Goal: Information Seeking & Learning: Find specific fact

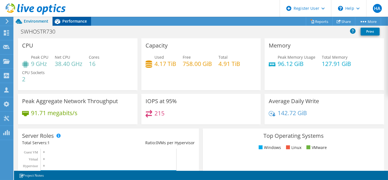
click at [73, 25] on div "Performance" at bounding box center [71, 21] width 39 height 9
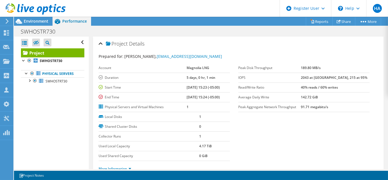
click at [34, 18] on div at bounding box center [33, 9] width 66 height 19
click at [34, 22] on span "Environment" at bounding box center [36, 20] width 25 height 5
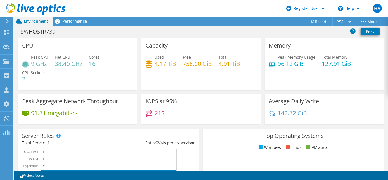
scroll to position [259, 0]
click at [223, 105] on div "IOPS at 95% 215" at bounding box center [201, 109] width 120 height 30
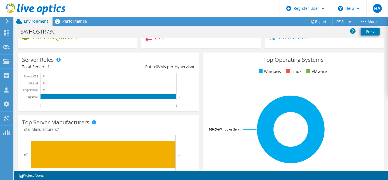
scroll to position [30, 0]
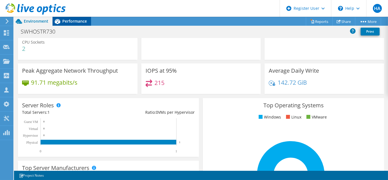
click at [75, 21] on span "Performance" at bounding box center [74, 20] width 25 height 5
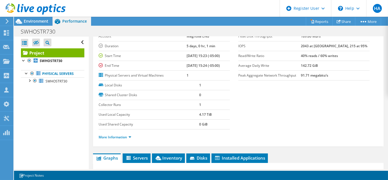
scroll to position [0, 0]
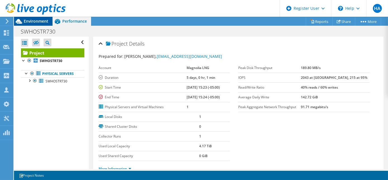
click at [39, 20] on span "Environment" at bounding box center [36, 20] width 25 height 5
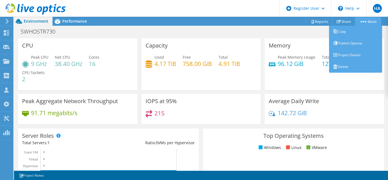
click at [359, 22] on link "More" at bounding box center [368, 21] width 26 height 9
click at [354, 54] on link "Project Details" at bounding box center [355, 55] width 53 height 12
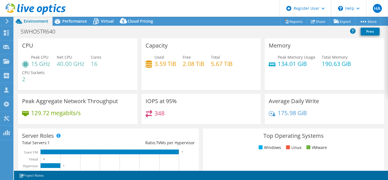
select select "USEast"
select select "USD"
click at [96, 20] on icon at bounding box center [96, 21] width 10 height 10
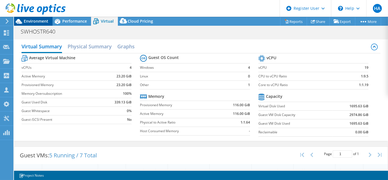
click at [44, 20] on span "Environment" at bounding box center [36, 20] width 25 height 5
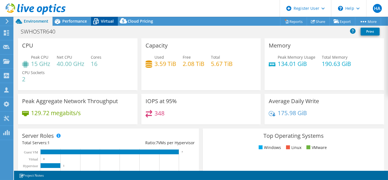
click at [100, 19] on icon at bounding box center [96, 21] width 10 height 10
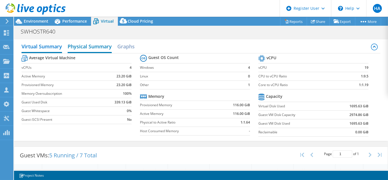
click at [85, 45] on h2 "Physical Summary" at bounding box center [90, 47] width 44 height 12
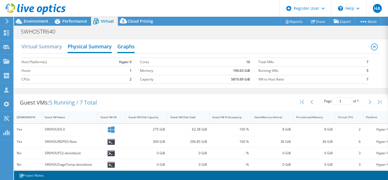
click at [128, 47] on h2 "Graphs" at bounding box center [125, 47] width 17 height 12
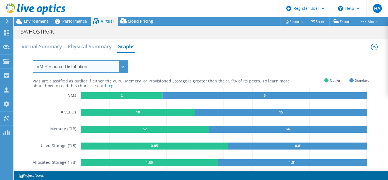
click at [96, 63] on select "VM Resource Distribution Provisioning Contrast Over Provisioning" at bounding box center [80, 66] width 95 height 13
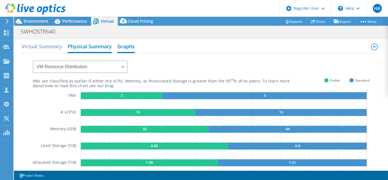
click at [69, 43] on h2 "Physical Summary" at bounding box center [90, 47] width 44 height 12
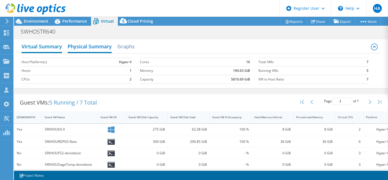
click at [39, 42] on h2 "Virtual Summary" at bounding box center [41, 47] width 40 height 12
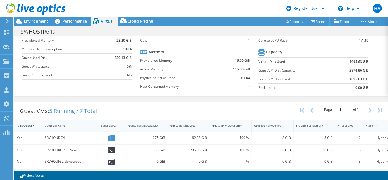
scroll to position [96, 0]
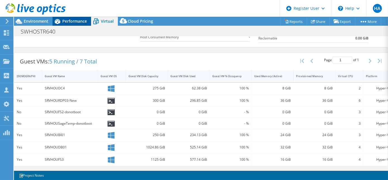
click at [72, 23] on span "Performance" at bounding box center [74, 20] width 25 height 5
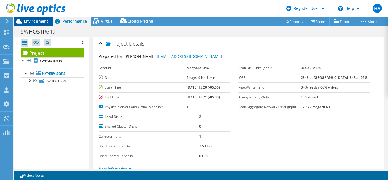
click at [34, 20] on span "Environment" at bounding box center [36, 20] width 25 height 5
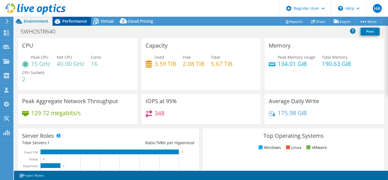
click at [84, 23] on span "Performance" at bounding box center [74, 20] width 25 height 5
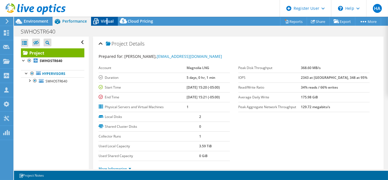
click at [106, 24] on div "Virtual" at bounding box center [104, 21] width 27 height 9
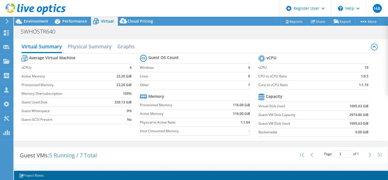
click at [209, 28] on div "SWHOSTR640 Print" at bounding box center [201, 31] width 374 height 10
click at [28, 21] on span "Environment" at bounding box center [36, 20] width 25 height 5
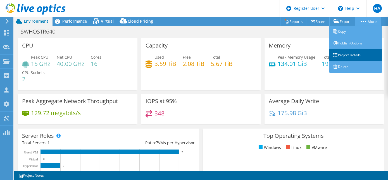
click at [345, 51] on link "Project Details" at bounding box center [355, 55] width 53 height 12
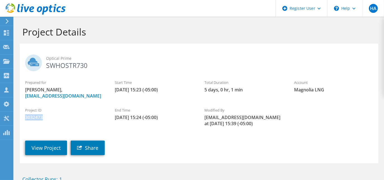
drag, startPoint x: 34, startPoint y: 116, endPoint x: 18, endPoint y: 118, distance: 15.7
click at [18, 118] on section "Project Details Optical Prime SWHOSTR730 Prepared for Clay Eden, clay.eden@neor…" at bounding box center [199, 132] width 370 height 230
copy span "3032473"
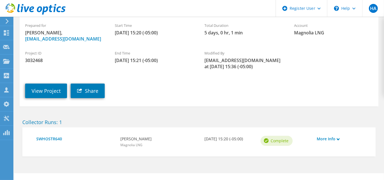
scroll to position [42, 0]
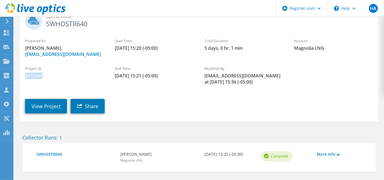
drag, startPoint x: 47, startPoint y: 77, endPoint x: 21, endPoint y: 78, distance: 26.3
click at [21, 78] on div "Project ID 3032468" at bounding box center [65, 72] width 90 height 19
copy span "3032468"
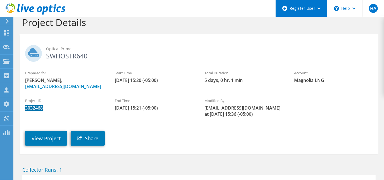
scroll to position [0, 0]
